Goal: Information Seeking & Learning: Learn about a topic

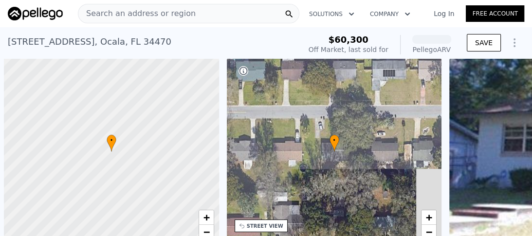
scroll to position [0, 4]
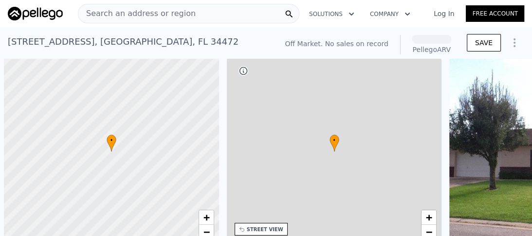
scroll to position [0, 4]
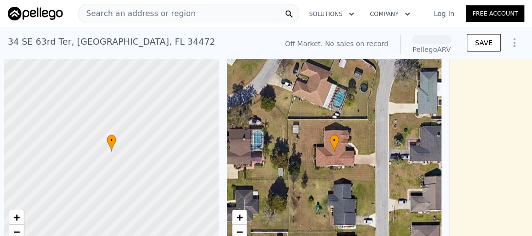
scroll to position [0, 4]
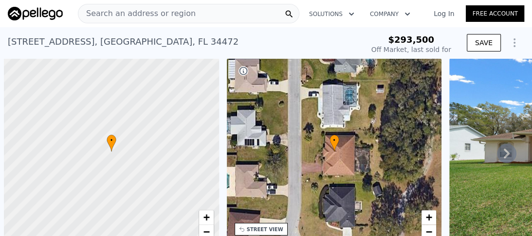
scroll to position [0, 4]
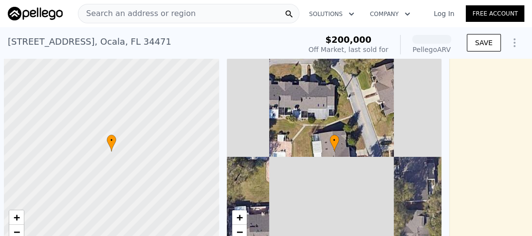
scroll to position [0, 4]
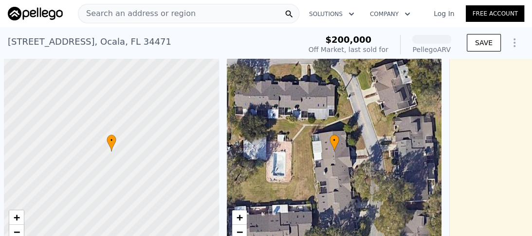
scroll to position [0, 4]
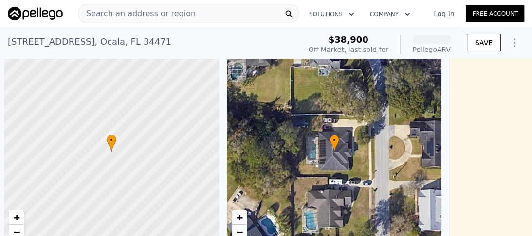
scroll to position [0, 4]
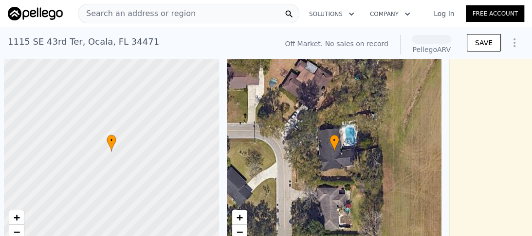
scroll to position [0, 4]
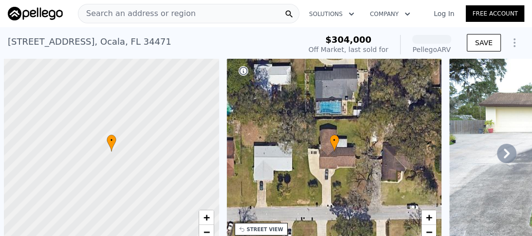
scroll to position [0, 4]
